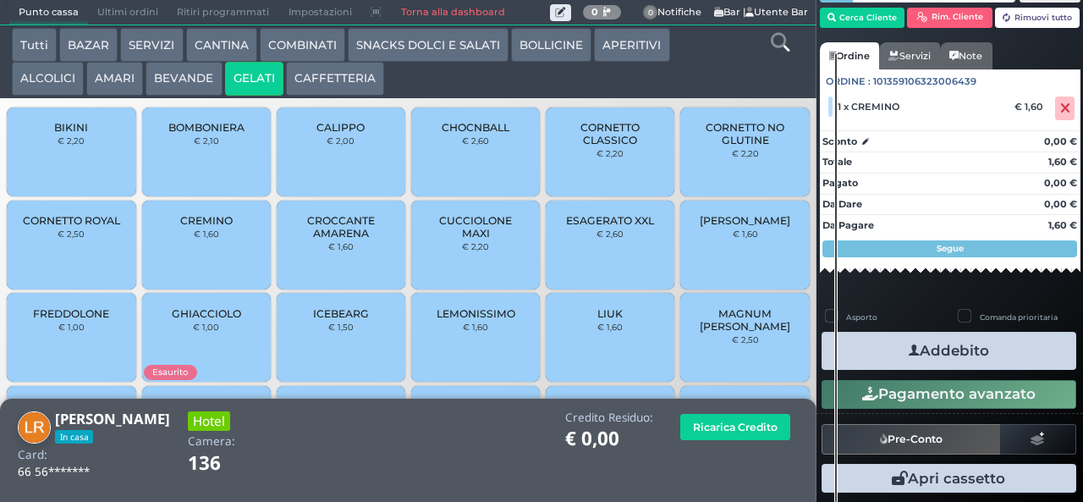
scroll to position [85, 0]
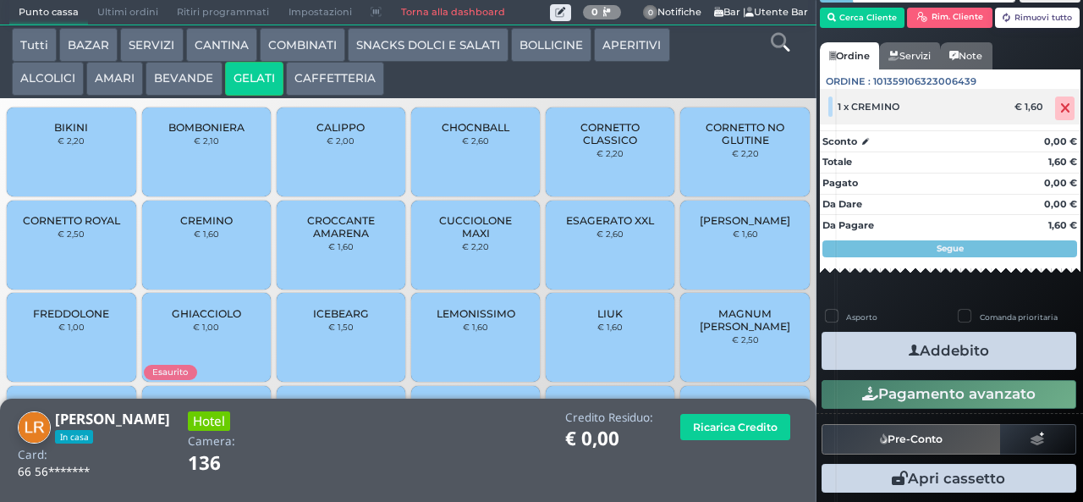
click at [1060, 108] on icon at bounding box center [1065, 108] width 10 height 1
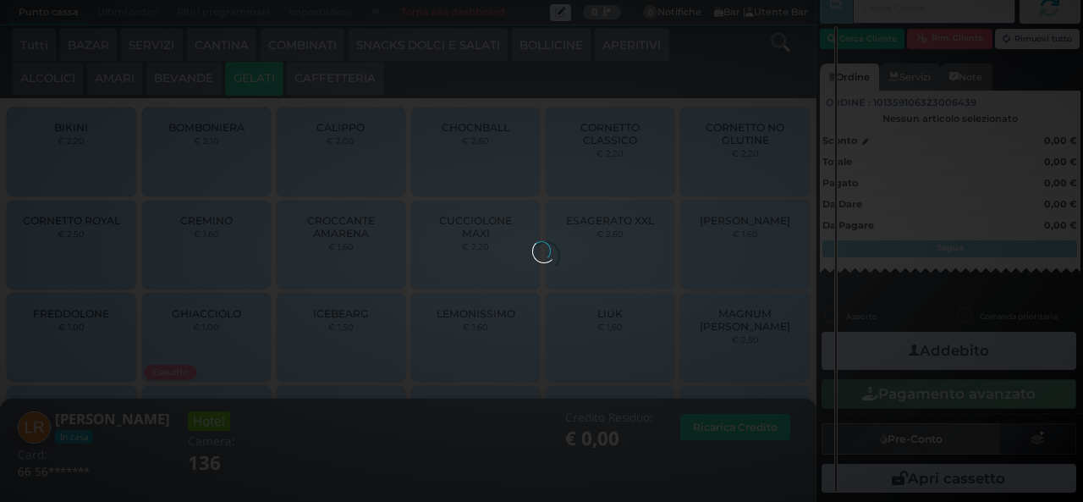
scroll to position [39, 0]
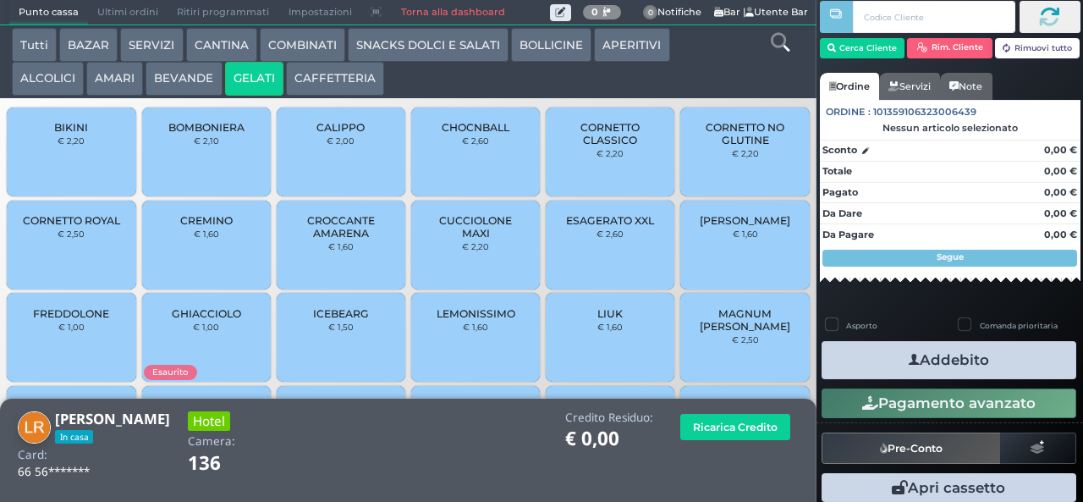
click at [64, 81] on button "ALCOLICI" at bounding box center [48, 79] width 72 height 34
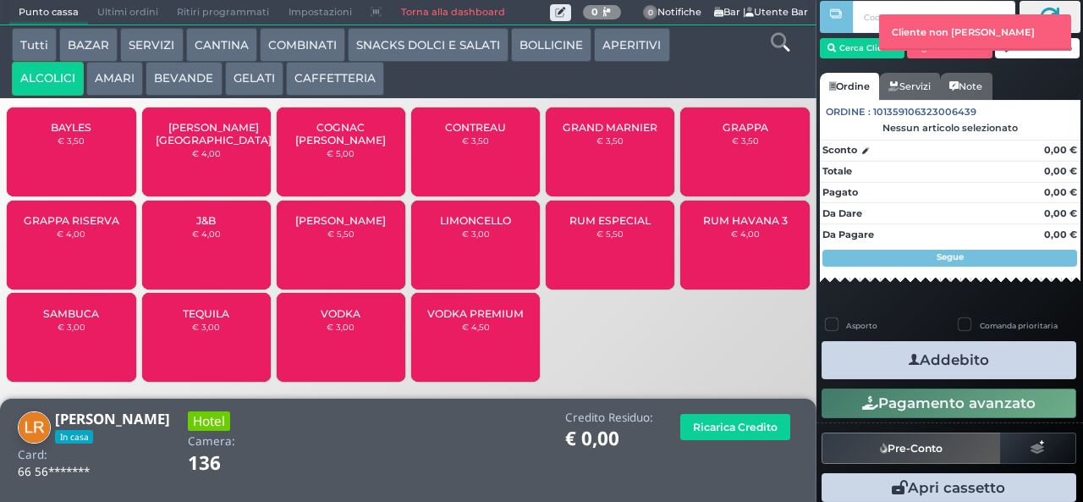
click at [782, 48] on icon at bounding box center [780, 42] width 19 height 19
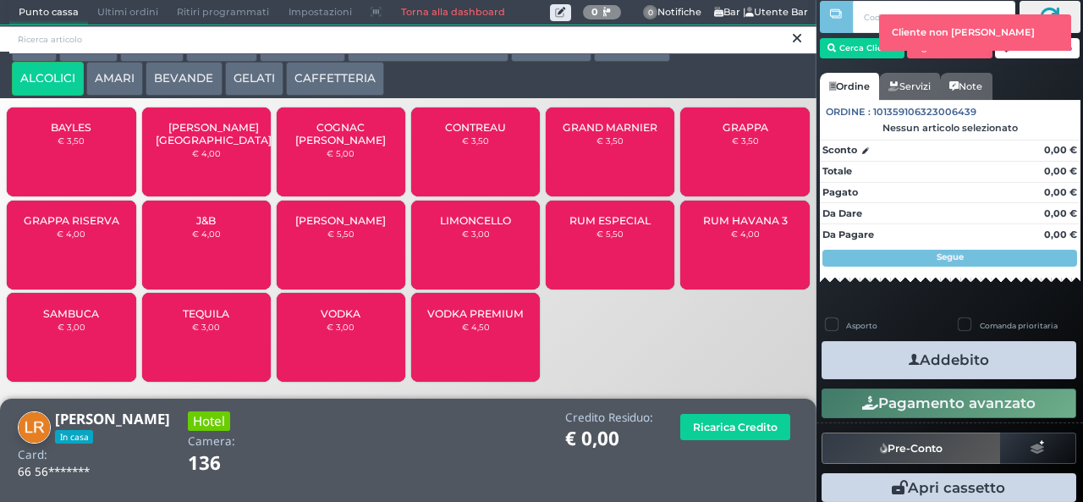
scroll to position [0, 0]
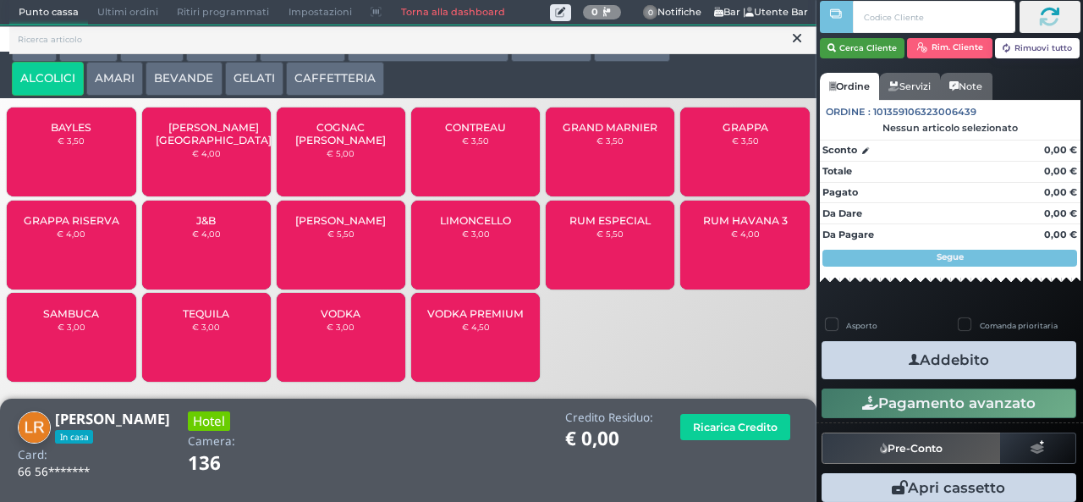
click at [868, 47] on button "Cerca Cliente" at bounding box center [862, 48] width 85 height 20
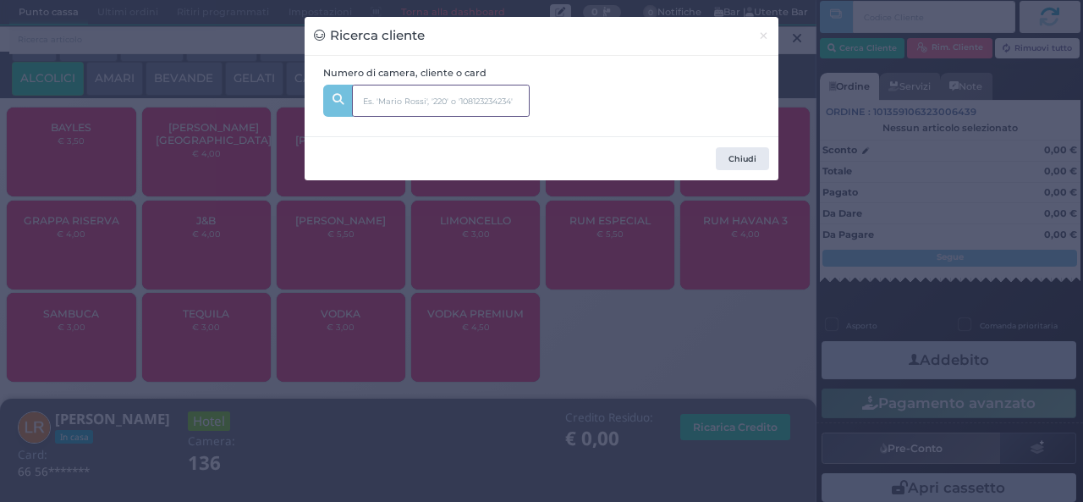
click at [523, 98] on input "text" at bounding box center [441, 101] width 178 height 32
type input "523"
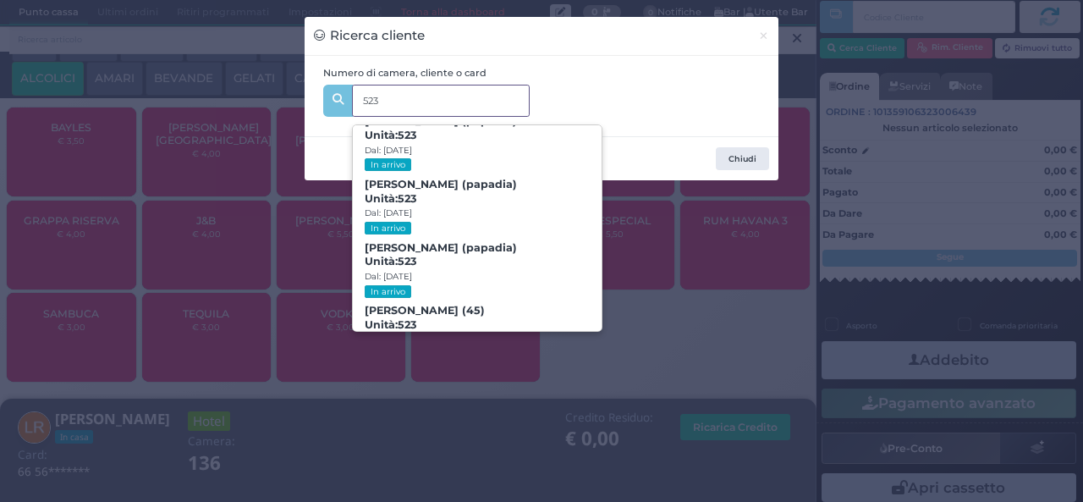
scroll to position [47, 0]
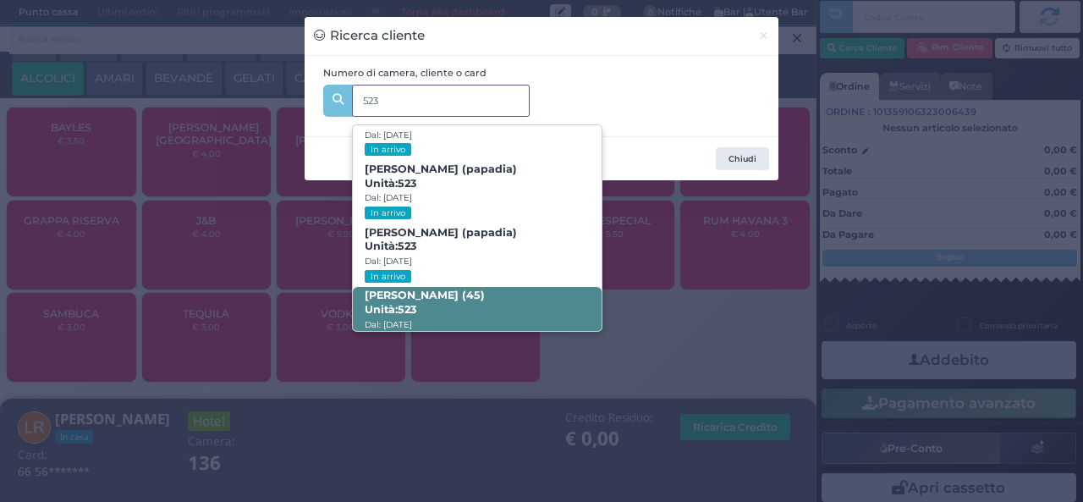
click at [510, 294] on span "ANDREA FABIANO (45) Unità: 523 Dal: 09/08/2025 In arrivo" at bounding box center [477, 318] width 248 height 63
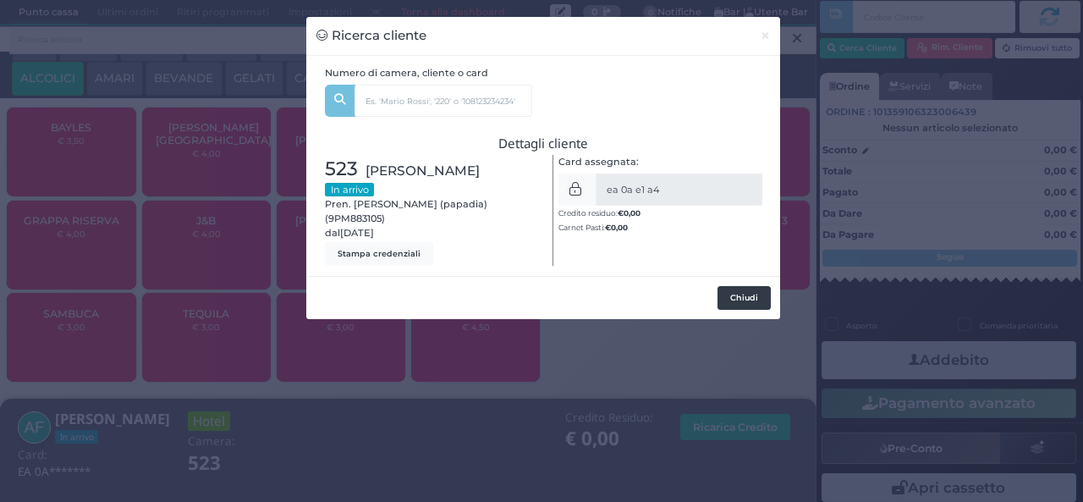
click at [731, 296] on button "Chiudi" at bounding box center [744, 298] width 53 height 24
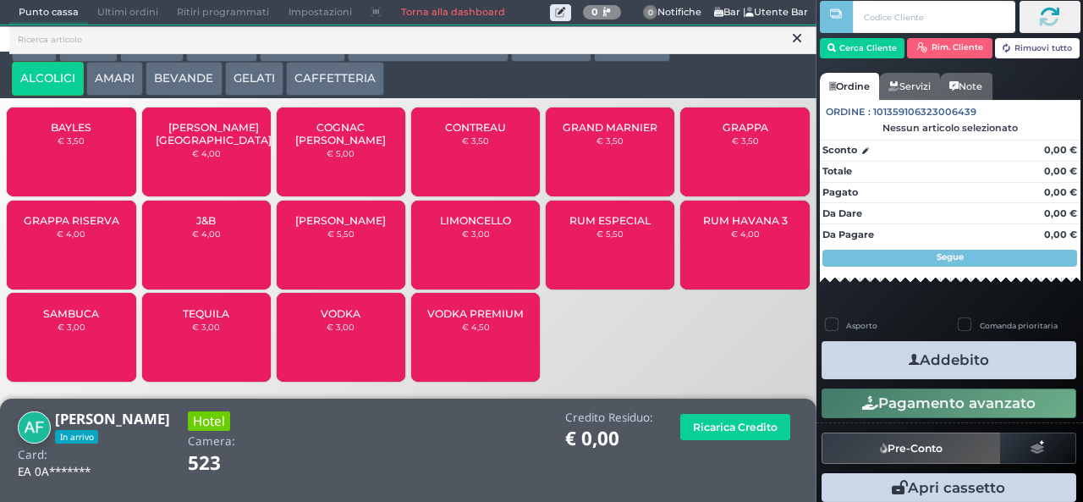
click at [652, 474] on div "Credito Residuo: € 0,00 Ricarica Credito" at bounding box center [545, 447] width 525 height 72
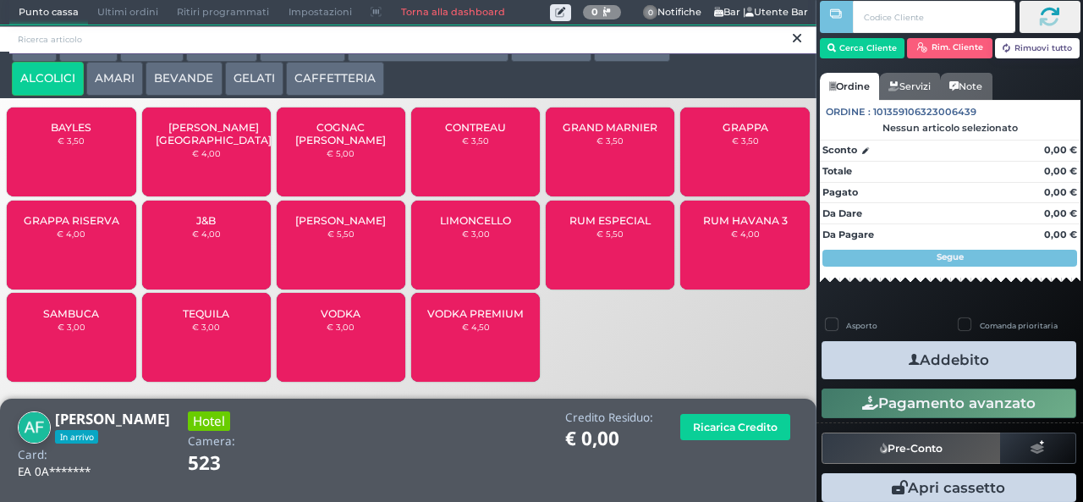
click at [566, 44] on input "search" at bounding box center [412, 40] width 807 height 30
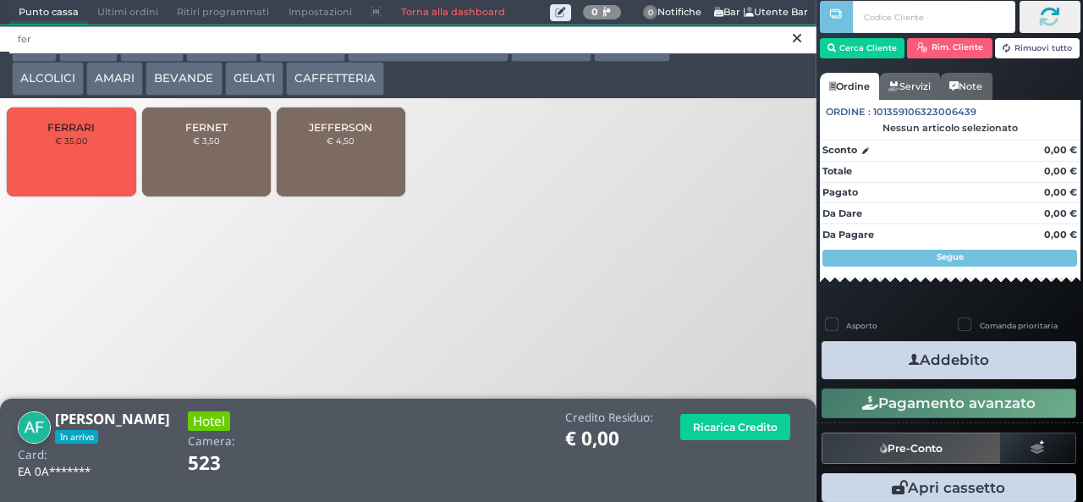
type input "fer"
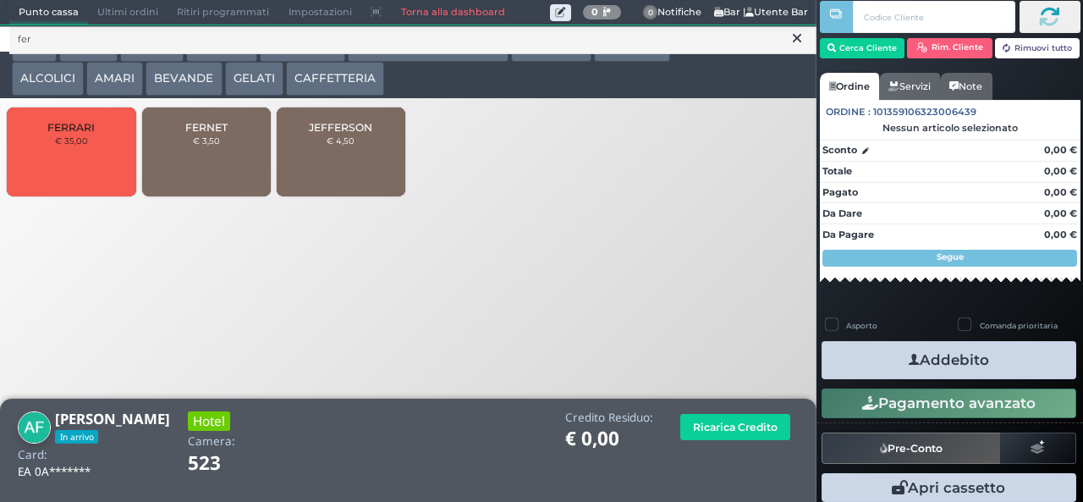
click at [220, 133] on span "FERNET" at bounding box center [206, 127] width 42 height 13
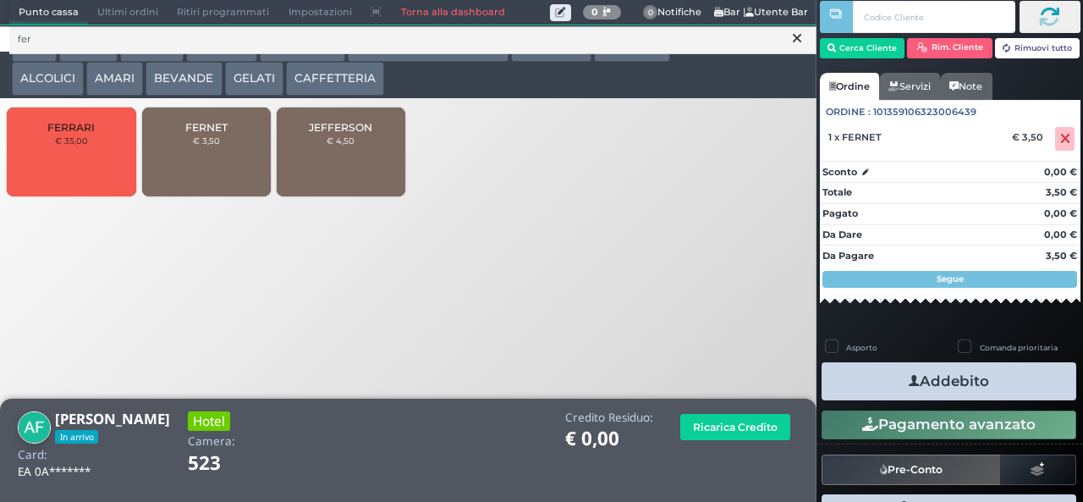
click at [797, 38] on icon at bounding box center [797, 38] width 8 height 17
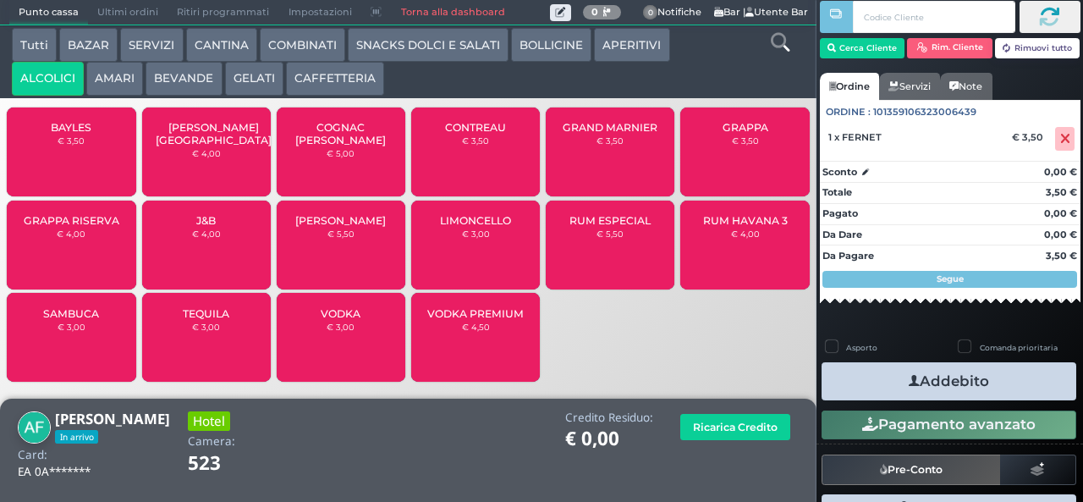
click at [778, 39] on icon at bounding box center [780, 42] width 19 height 19
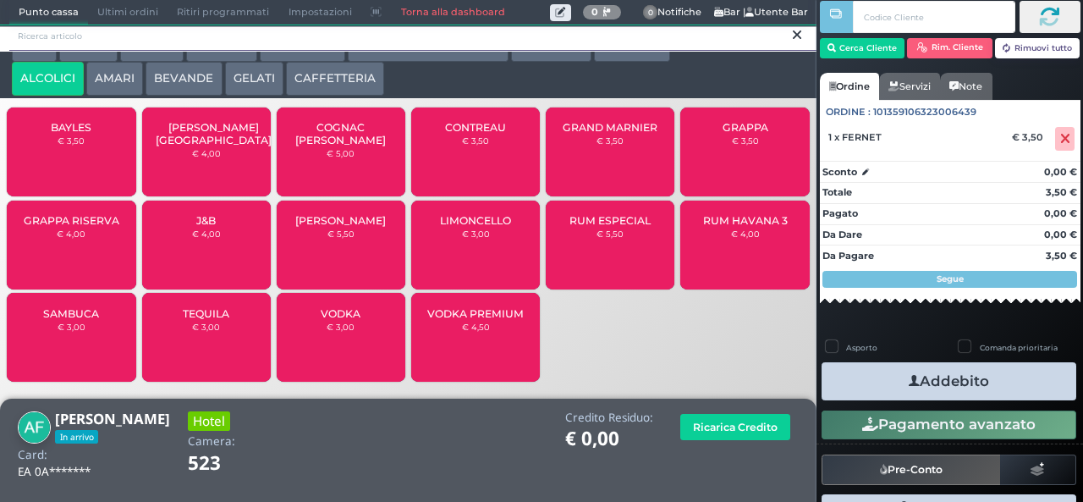
scroll to position [15, 0]
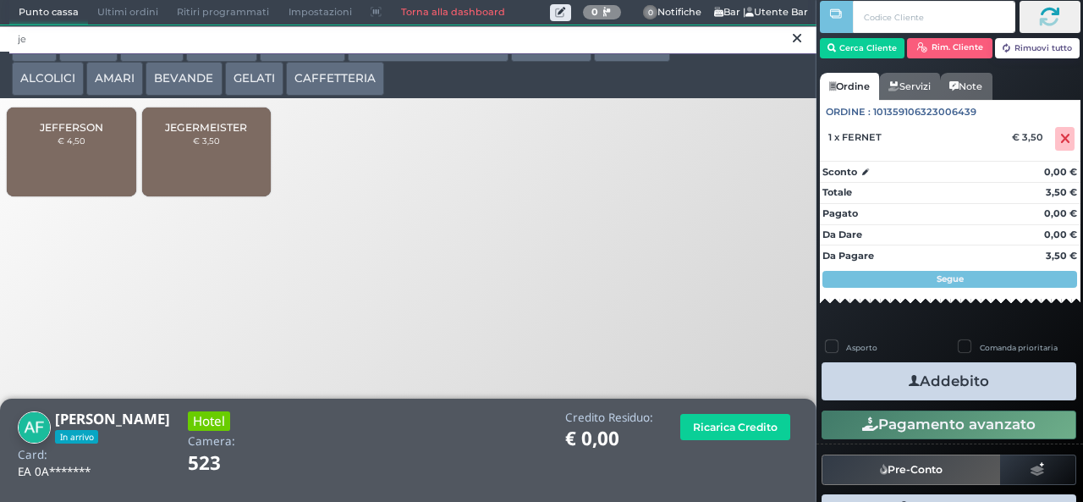
type input "je"
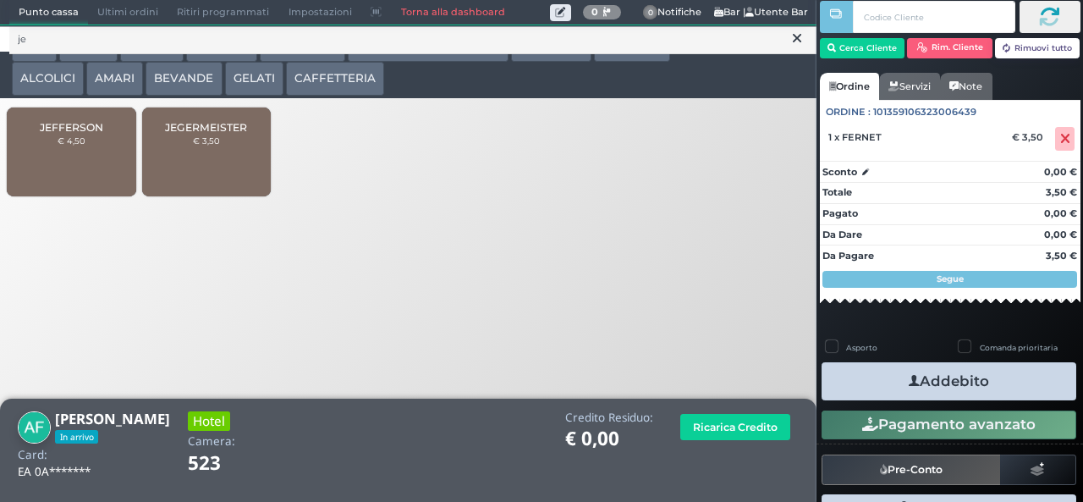
click at [232, 177] on div "JEGERMEISTER € 3,50" at bounding box center [206, 151] width 129 height 89
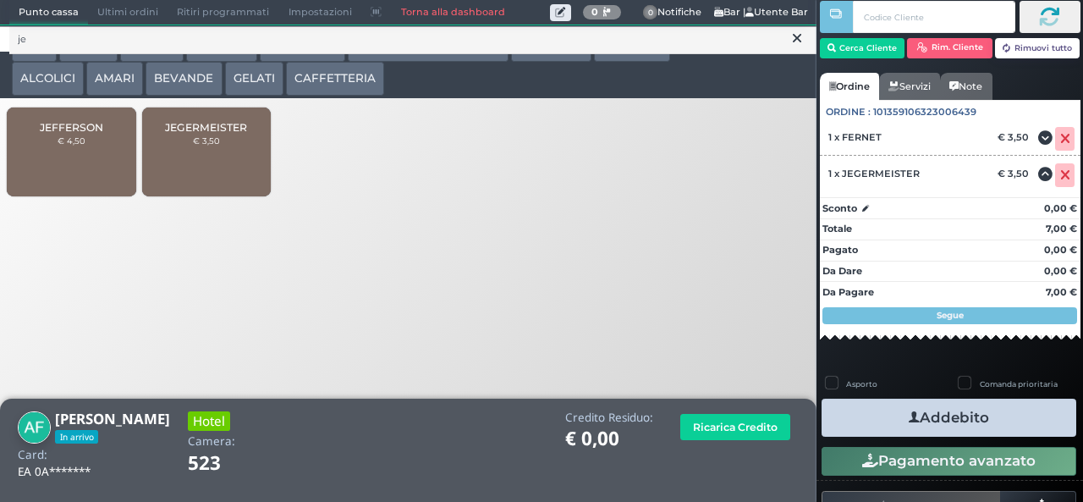
click at [1017, 410] on button "Addebito" at bounding box center [949, 418] width 255 height 38
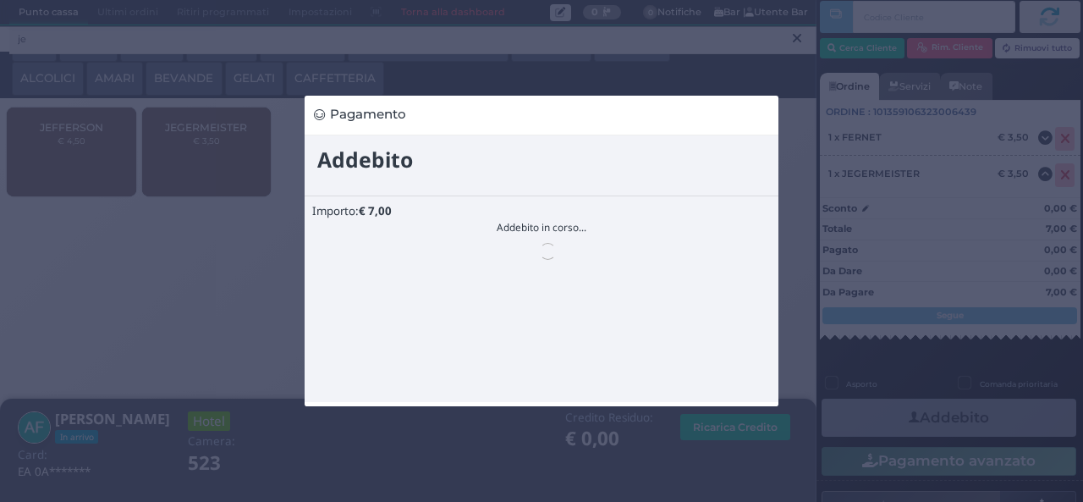
scroll to position [0, 0]
